Goal: Task Accomplishment & Management: Manage account settings

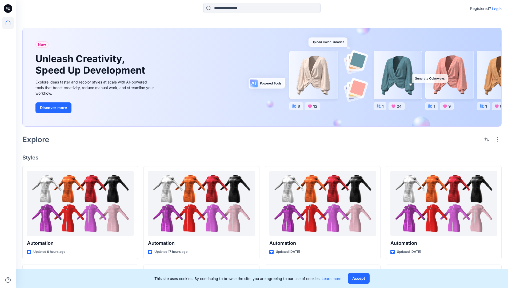
click at [496, 9] on p "Login" at bounding box center [497, 9] width 10 height 6
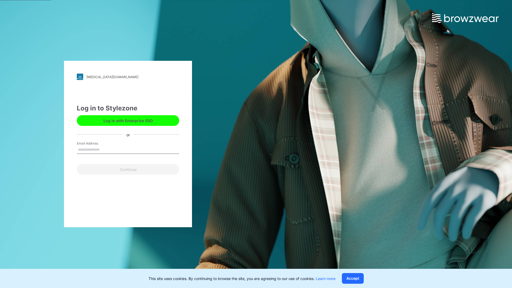
click at [105, 149] on input "Email Address" at bounding box center [128, 150] width 102 height 8
type input "**********"
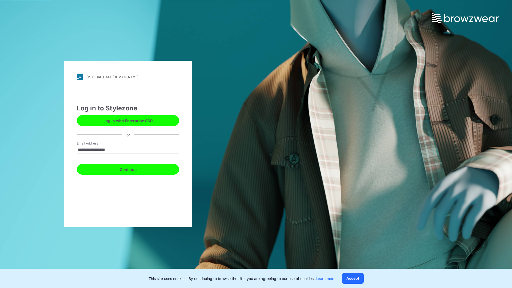
click at [134, 169] on button "Continue" at bounding box center [128, 169] width 102 height 11
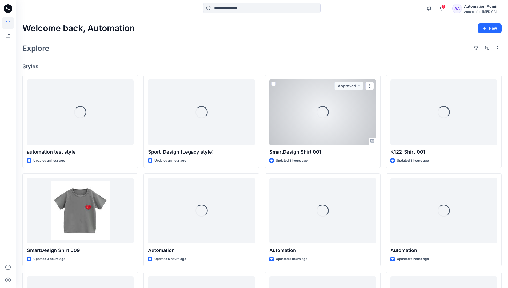
click at [10, 23] on icon at bounding box center [8, 23] width 5 height 5
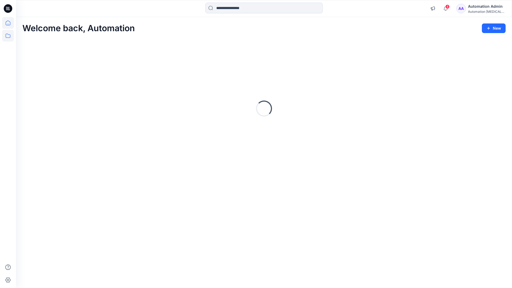
click at [9, 36] on icon at bounding box center [8, 36] width 12 height 12
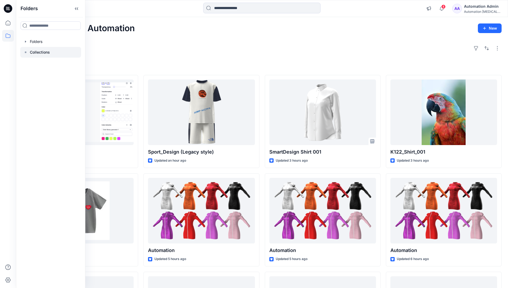
click at [40, 51] on p "Collections" at bounding box center [40, 52] width 20 height 6
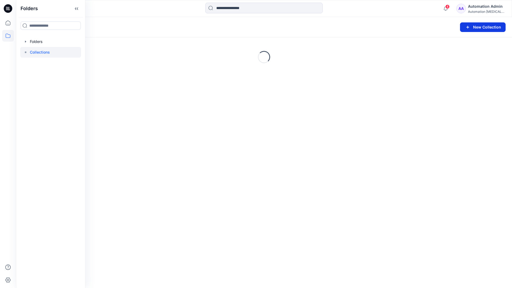
click at [476, 27] on button "New Collection" at bounding box center [483, 27] width 46 height 10
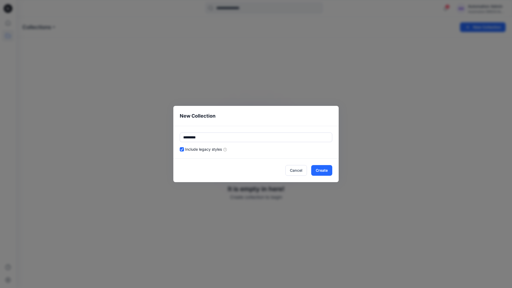
type input "*********"
click at [273, 148] on div "Include legacy styles" at bounding box center [256, 149] width 153 height 6
click at [298, 170] on button "Cancel" at bounding box center [296, 170] width 22 height 11
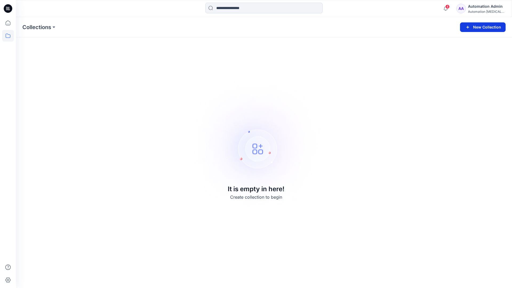
click at [486, 27] on button "New Collection" at bounding box center [483, 27] width 46 height 10
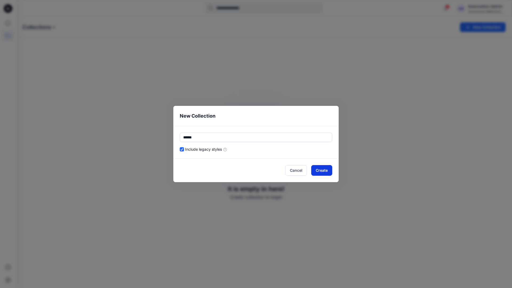
type input "******"
click at [327, 169] on button "Create" at bounding box center [321, 170] width 21 height 11
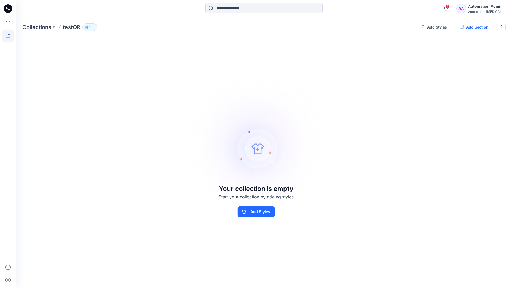
click at [476, 27] on button "Add Section" at bounding box center [474, 27] width 37 height 9
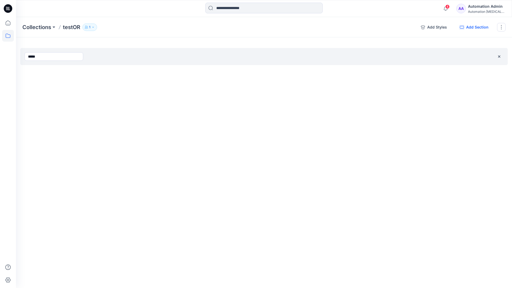
type input "*****"
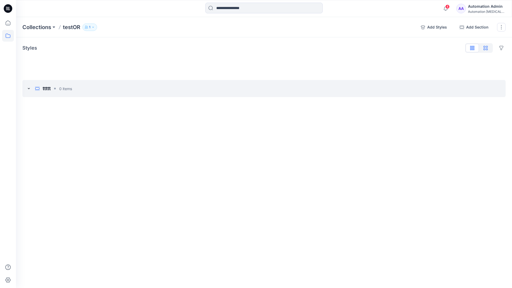
click at [486, 49] on icon "button" at bounding box center [486, 48] width 4 height 4
click at [472, 49] on icon "button" at bounding box center [472, 47] width 1 height 3
click at [501, 27] on button "button" at bounding box center [501, 27] width 9 height 9
click at [473, 49] on button "Clone Collection" at bounding box center [476, 52] width 58 height 10
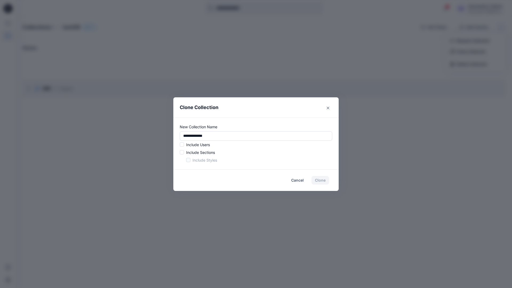
click at [197, 143] on p "Include Users" at bounding box center [198, 145] width 24 height 6
click at [183, 146] on span at bounding box center [182, 144] width 4 height 4
click at [183, 153] on span at bounding box center [182, 152] width 4 height 4
click at [187, 160] on span at bounding box center [188, 160] width 4 height 4
click at [322, 182] on button "Clone" at bounding box center [321, 180] width 18 height 9
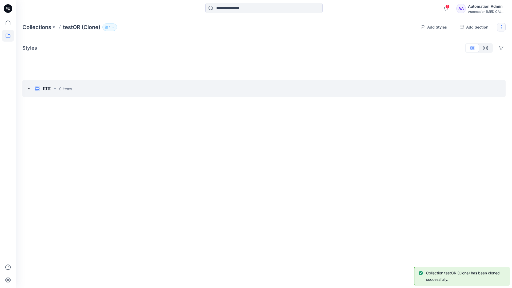
click at [503, 27] on button "button" at bounding box center [501, 27] width 9 height 9
click at [476, 65] on button "Delete Collection" at bounding box center [476, 64] width 58 height 10
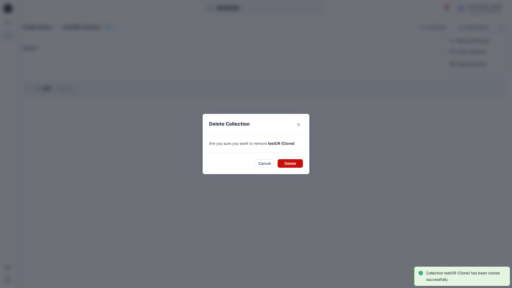
click at [287, 162] on button "Delete" at bounding box center [290, 163] width 25 height 9
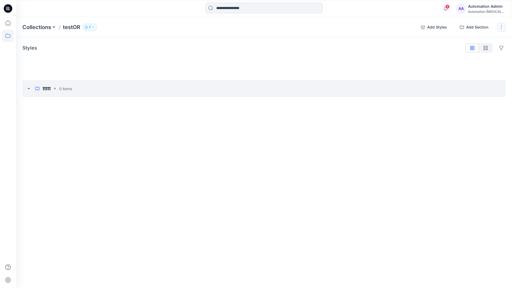
click at [500, 27] on button "button" at bounding box center [501, 27] width 9 height 9
click at [465, 66] on button "Delete Collection" at bounding box center [476, 64] width 58 height 10
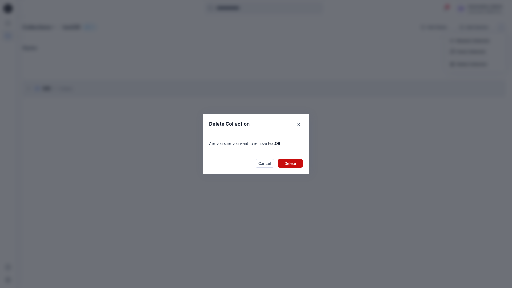
click at [292, 165] on button "Delete" at bounding box center [290, 163] width 25 height 9
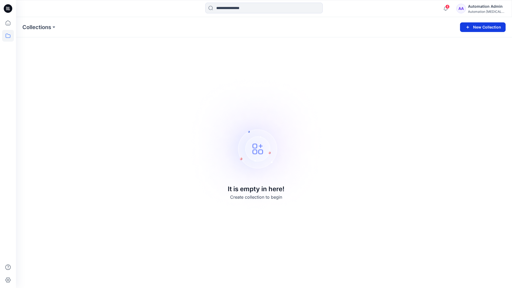
click at [488, 29] on button "New Collection" at bounding box center [483, 27] width 46 height 10
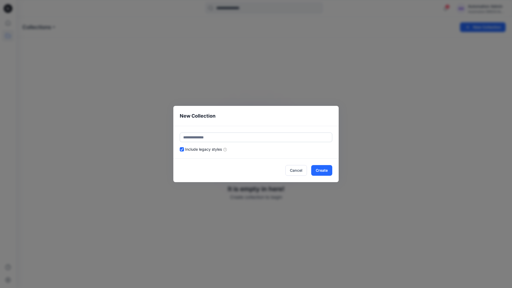
click at [239, 137] on input "text" at bounding box center [256, 138] width 153 height 10
type input "******"
click at [284, 119] on header "New Collection" at bounding box center [255, 116] width 165 height 20
click at [327, 172] on button "Create" at bounding box center [321, 170] width 21 height 11
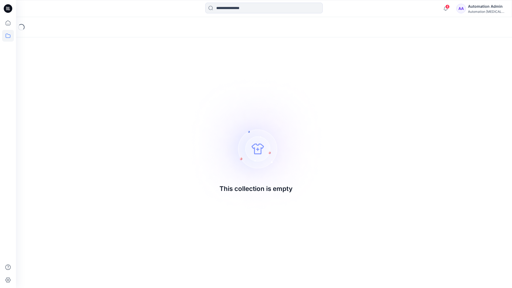
drag, startPoint x: 327, startPoint y: 172, endPoint x: 225, endPoint y: 146, distance: 105.2
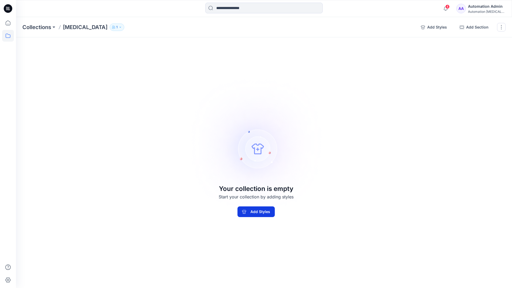
click at [245, 215] on button "Add Styles" at bounding box center [255, 211] width 37 height 11
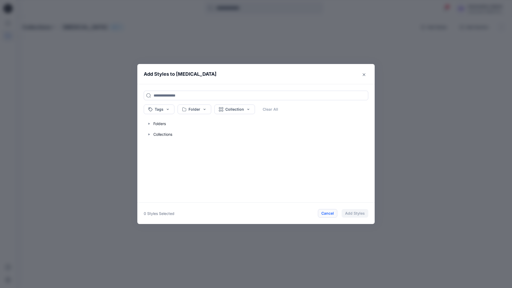
click at [327, 214] on button "Cancel" at bounding box center [327, 213] width 19 height 9
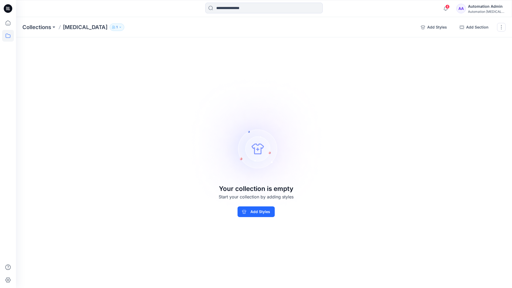
click at [495, 6] on div "Automation Admin" at bounding box center [486, 6] width 37 height 6
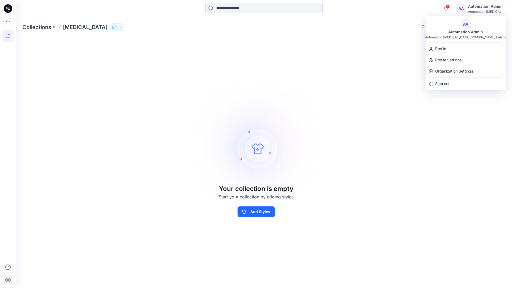
click at [377, 53] on div "Collections Testim 1 Add Styles Add Section Rename Collection Clone Collection …" at bounding box center [264, 152] width 496 height 271
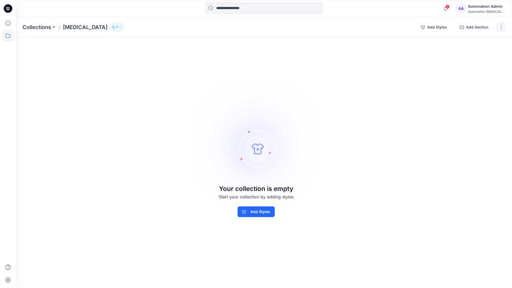
click at [501, 29] on button "button" at bounding box center [501, 27] width 9 height 9
click at [470, 63] on button "Delete Collection" at bounding box center [476, 64] width 58 height 10
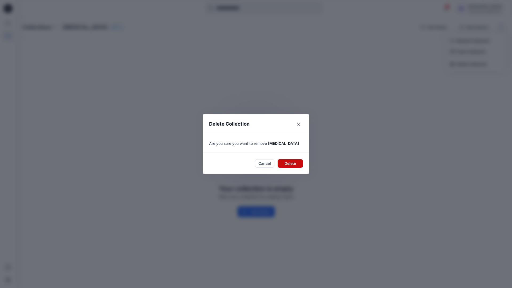
click at [286, 163] on button "Delete" at bounding box center [290, 163] width 25 height 9
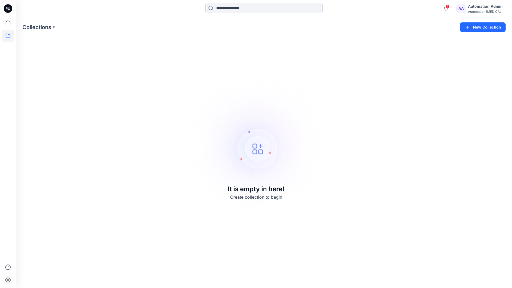
click at [477, 9] on div "Automation Admin" at bounding box center [486, 6] width 37 height 6
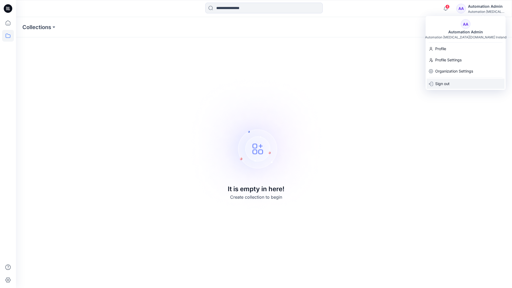
click at [450, 82] on p "Sign out" at bounding box center [442, 84] width 14 height 10
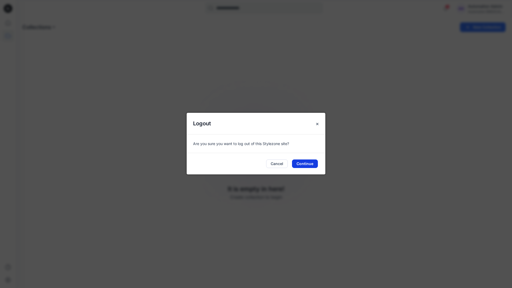
click at [305, 163] on button "Continue" at bounding box center [305, 163] width 26 height 9
